Goal: Task Accomplishment & Management: Complete application form

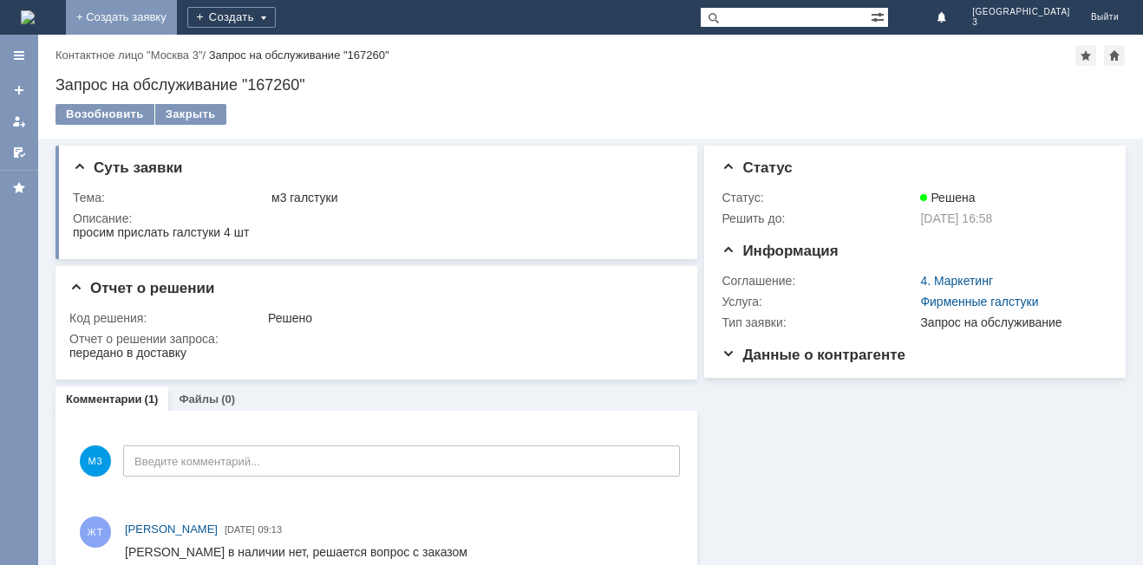
click at [177, 14] on link "+ Создать заявку" at bounding box center [121, 17] width 111 height 35
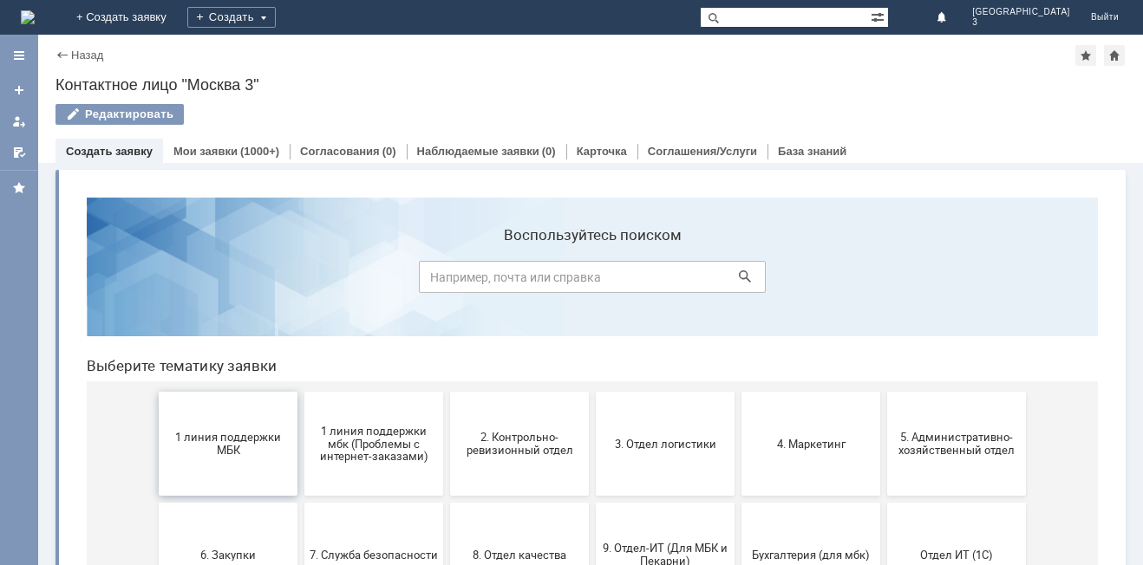
click at [199, 478] on button "1 линия поддержки МБК" at bounding box center [228, 444] width 139 height 104
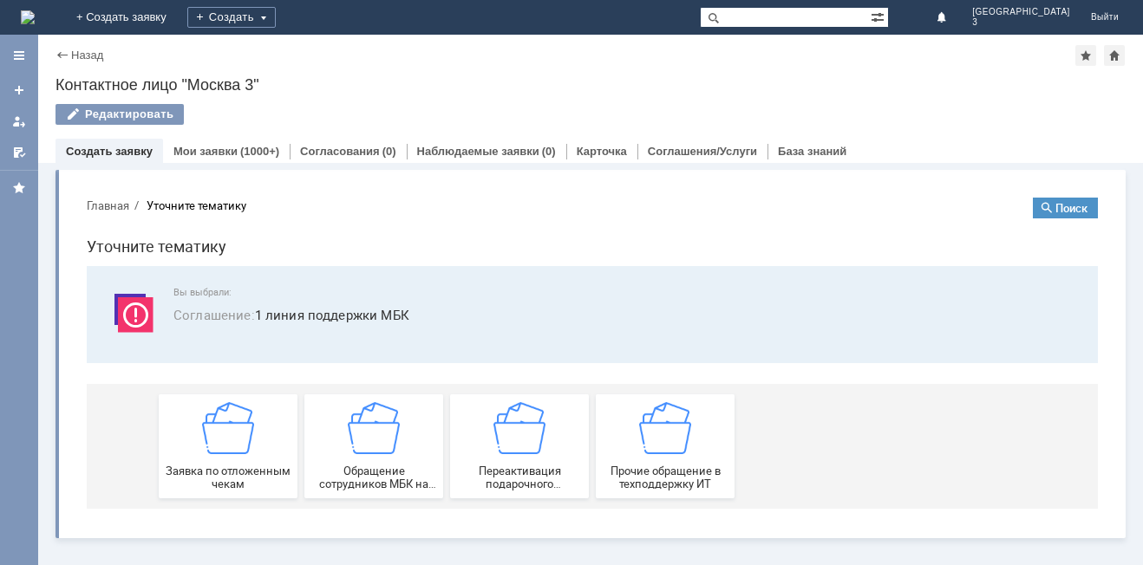
click at [199, 478] on span "Заявка по отложенным чекам" at bounding box center [228, 478] width 128 height 26
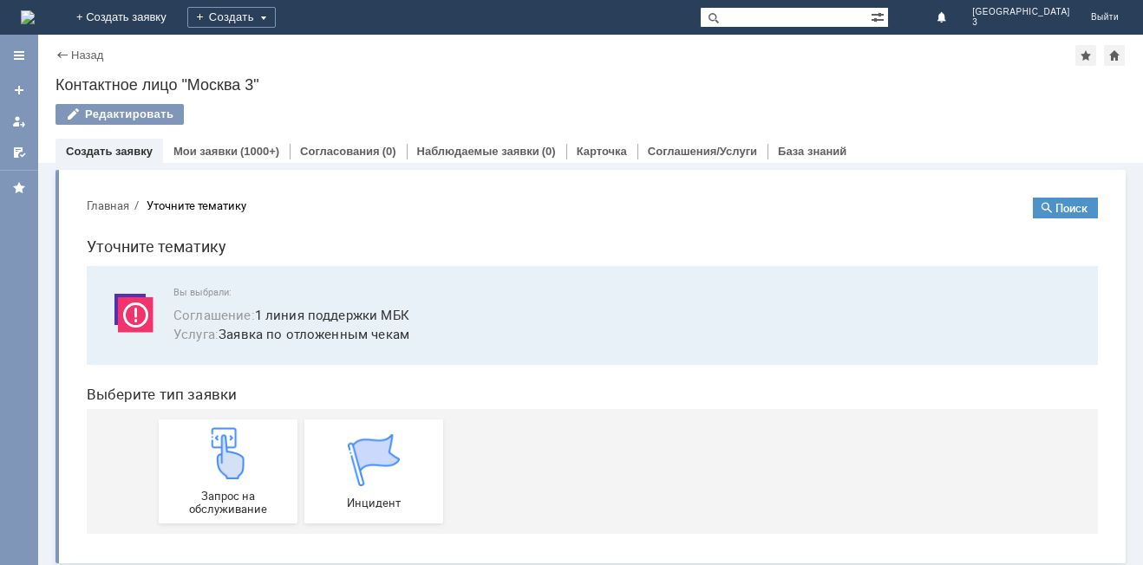
click at [202, 478] on img at bounding box center [228, 453] width 52 height 52
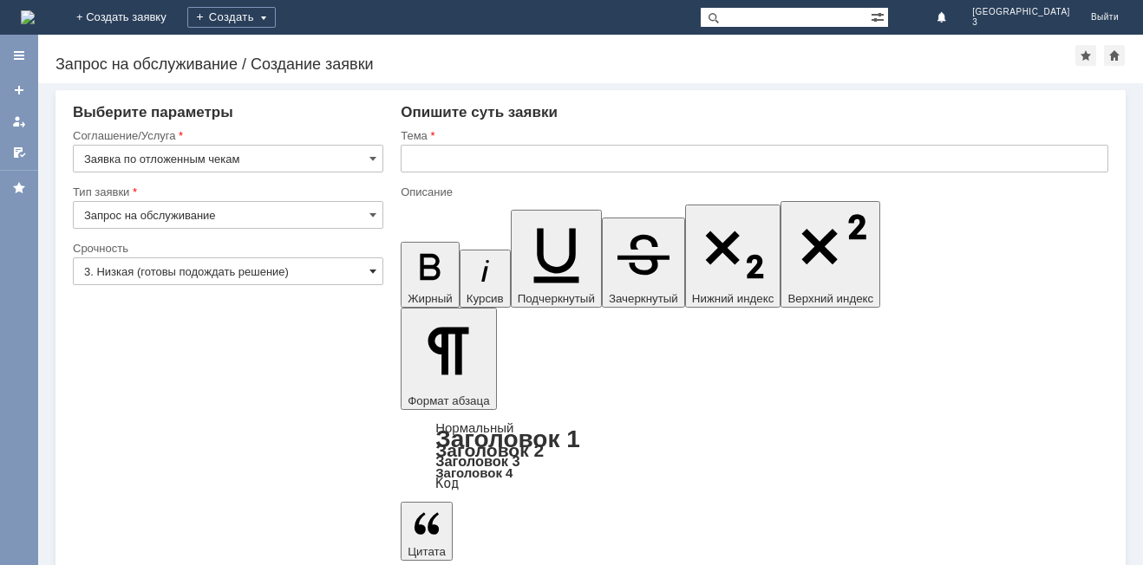
click at [371, 269] on span at bounding box center [372, 271] width 7 height 14
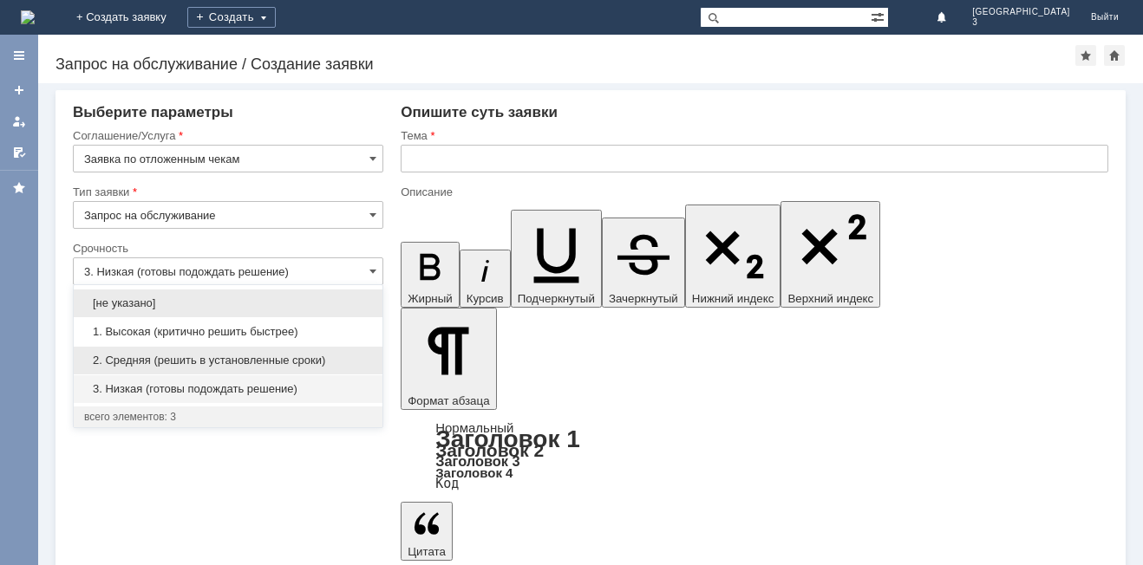
click at [347, 362] on span "2. Средняя (решить в установленные сроки)" at bounding box center [228, 361] width 288 height 14
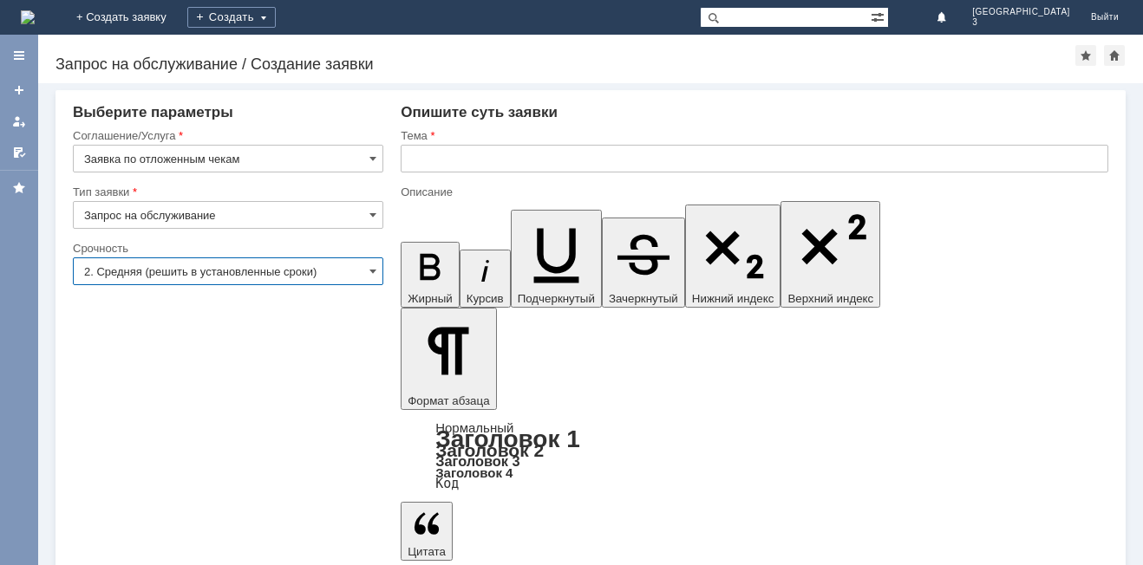
type input "2. Средняя (решить в установленные сроки)"
click at [427, 155] on input "text" at bounding box center [754, 159] width 707 height 28
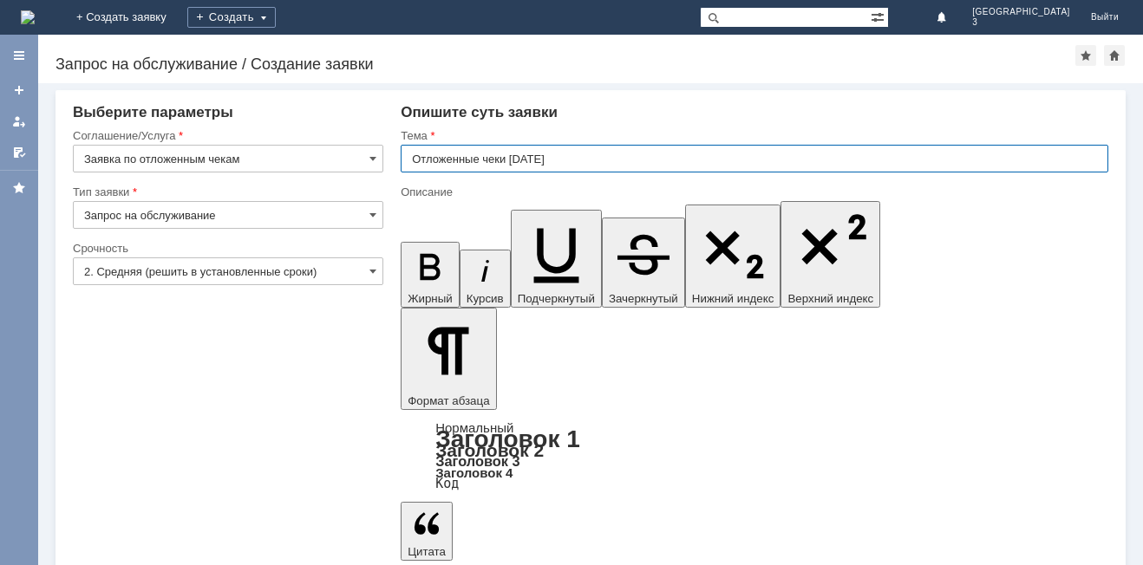
type input "Отложенные чеки 15.08.2025"
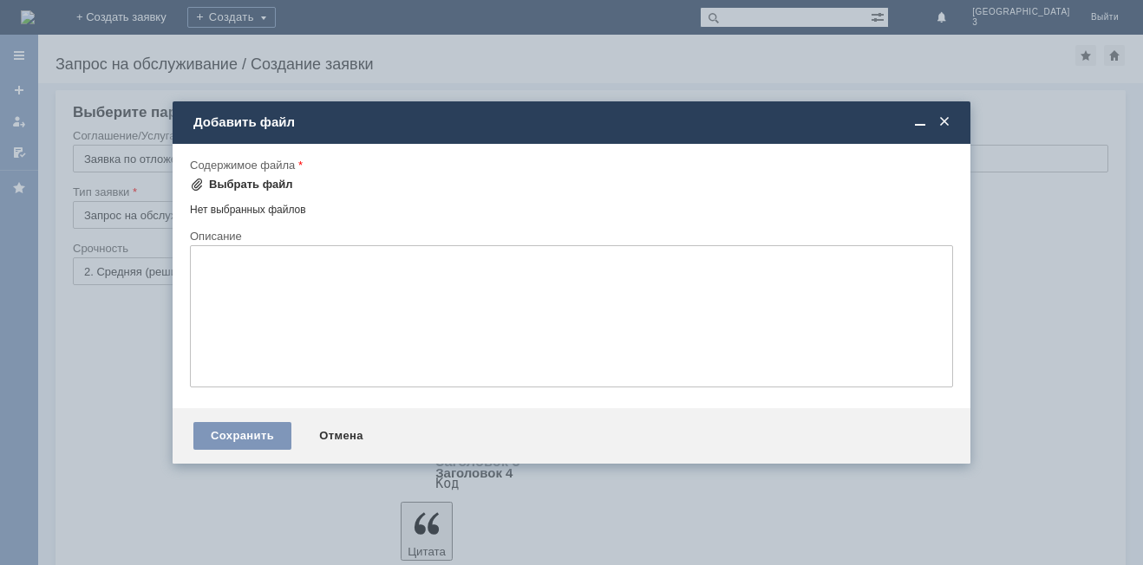
click at [273, 186] on div "Выбрать файл" at bounding box center [251, 185] width 84 height 14
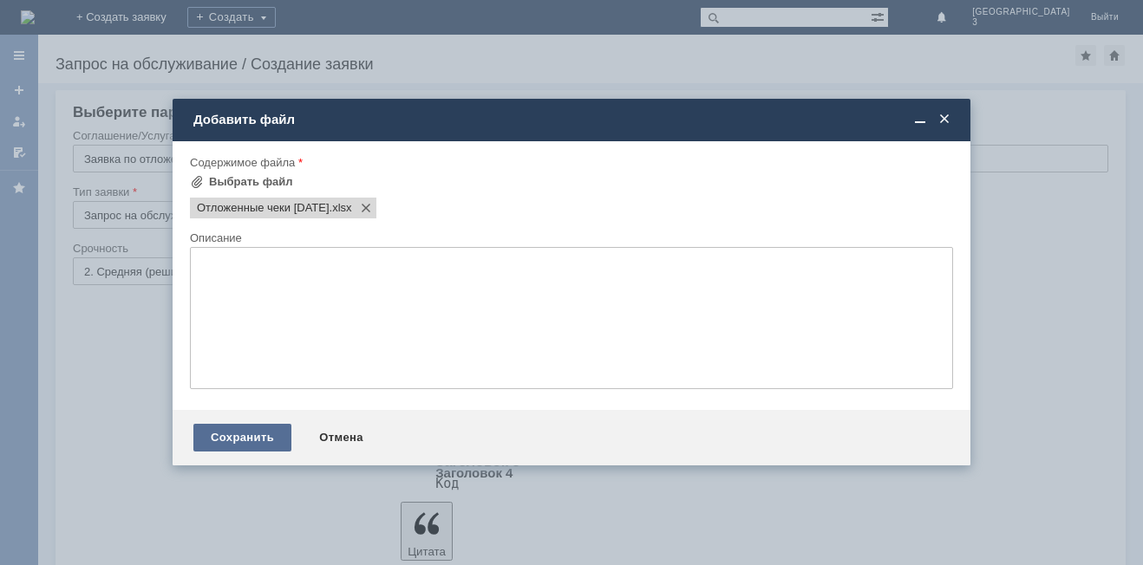
click at [264, 435] on div "Сохранить" at bounding box center [242, 438] width 98 height 28
